Goal: Task Accomplishment & Management: Manage account settings

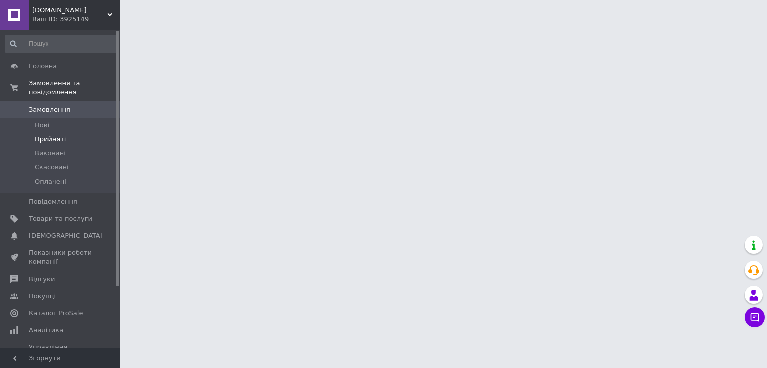
click at [49, 135] on span "Прийняті" at bounding box center [50, 139] width 31 height 9
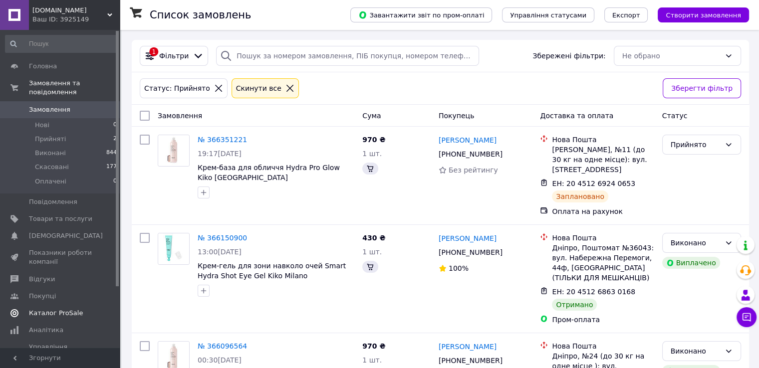
click at [48, 309] on span "Каталог ProSale" at bounding box center [56, 313] width 54 height 9
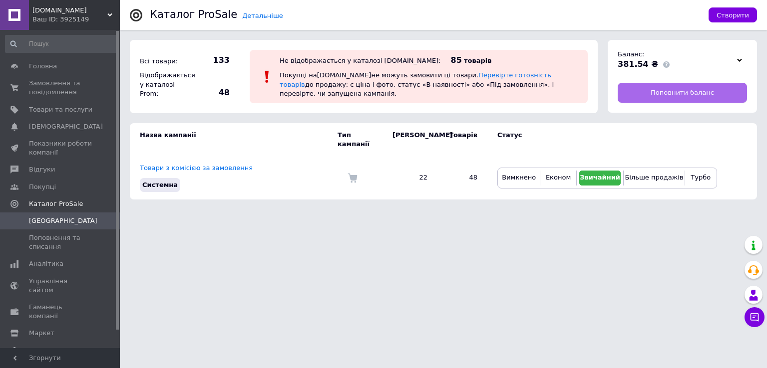
click at [683, 94] on span "Поповнити баланс" at bounding box center [681, 92] width 63 height 9
click at [51, 90] on span "Замовлення та повідомлення" at bounding box center [60, 88] width 63 height 18
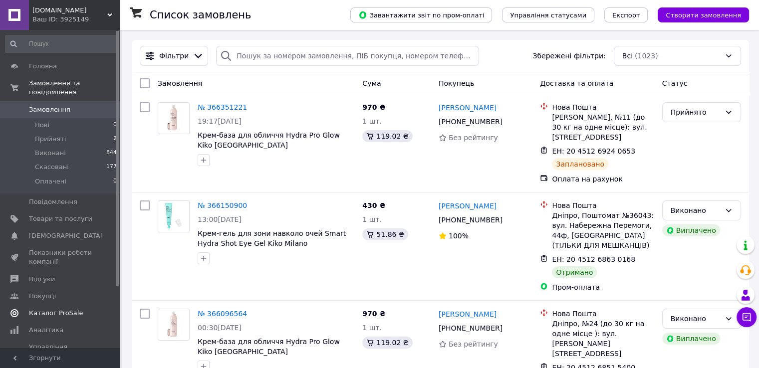
click at [84, 309] on span "Каталог ProSale" at bounding box center [60, 313] width 63 height 9
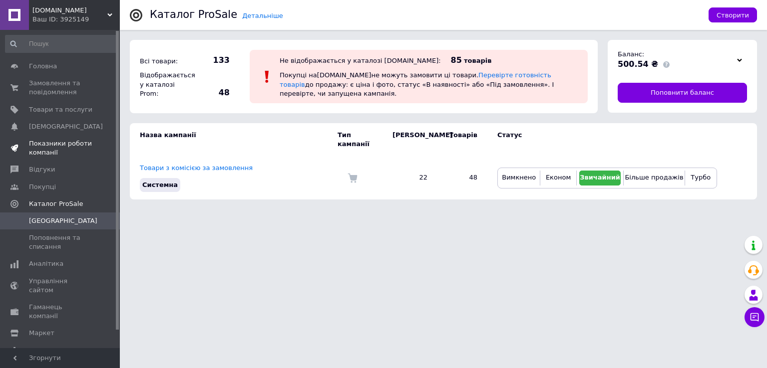
click at [51, 144] on span "Показники роботи компанії" at bounding box center [60, 148] width 63 height 18
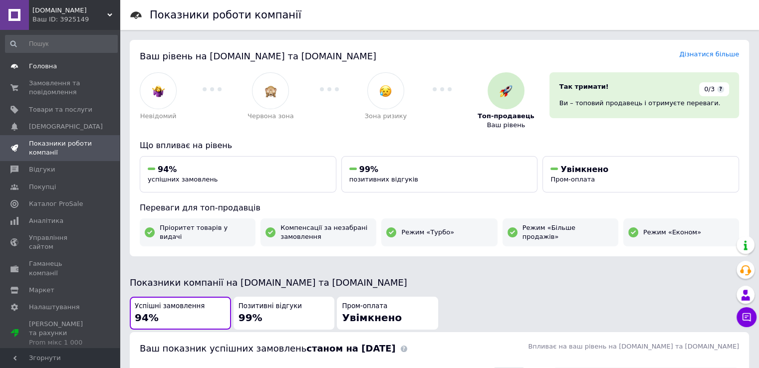
click at [54, 73] on link "Головна" at bounding box center [61, 66] width 123 height 17
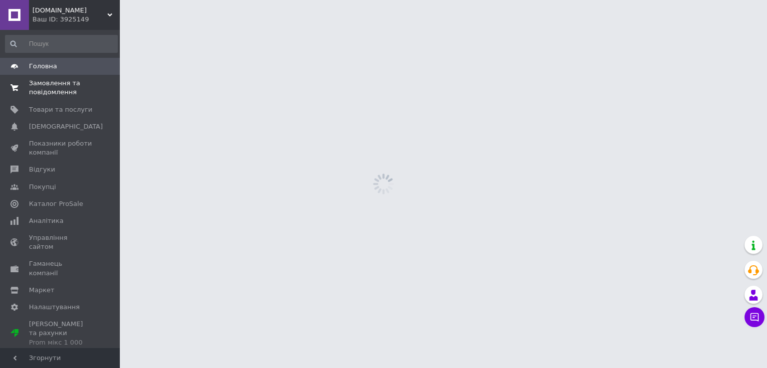
click at [57, 86] on span "Замовлення та повідомлення" at bounding box center [60, 88] width 63 height 18
